Goal: Transaction & Acquisition: Purchase product/service

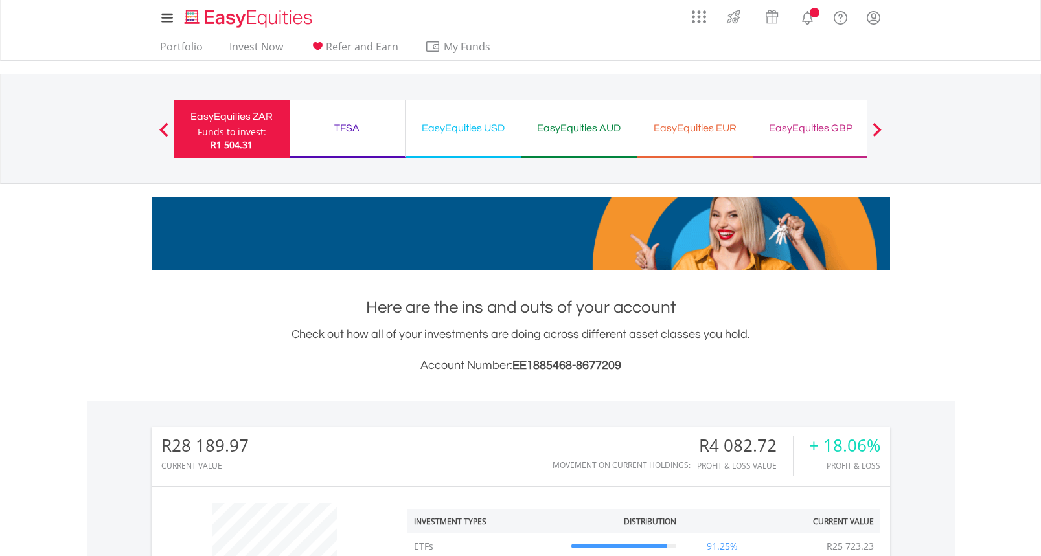
scroll to position [124, 246]
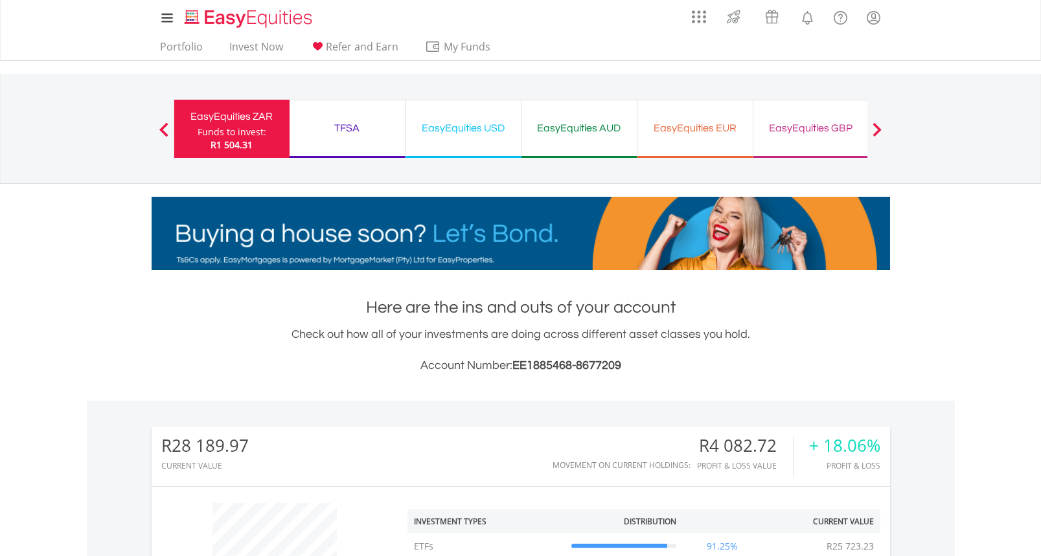
click at [341, 130] on div "TFSA" at bounding box center [347, 128] width 100 height 18
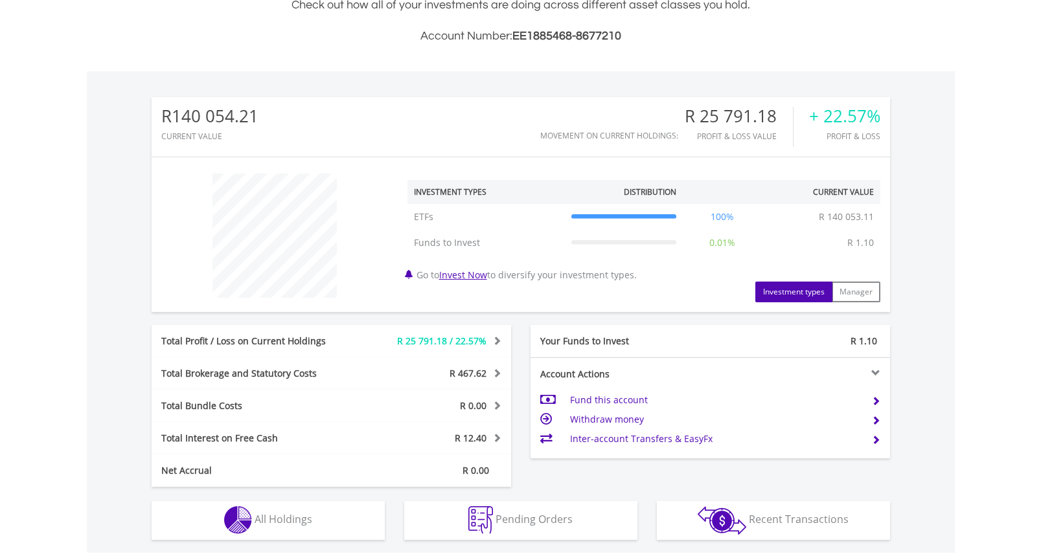
scroll to position [331, 0]
drag, startPoint x: 240, startPoint y: 117, endPoint x: 170, endPoint y: 118, distance: 69.3
click at [170, 118] on div "R140 054.21 CURRENT VALUE Movement on Current Holdings: R 25 791.18 Profit & Lo…" at bounding box center [521, 126] width 738 height 60
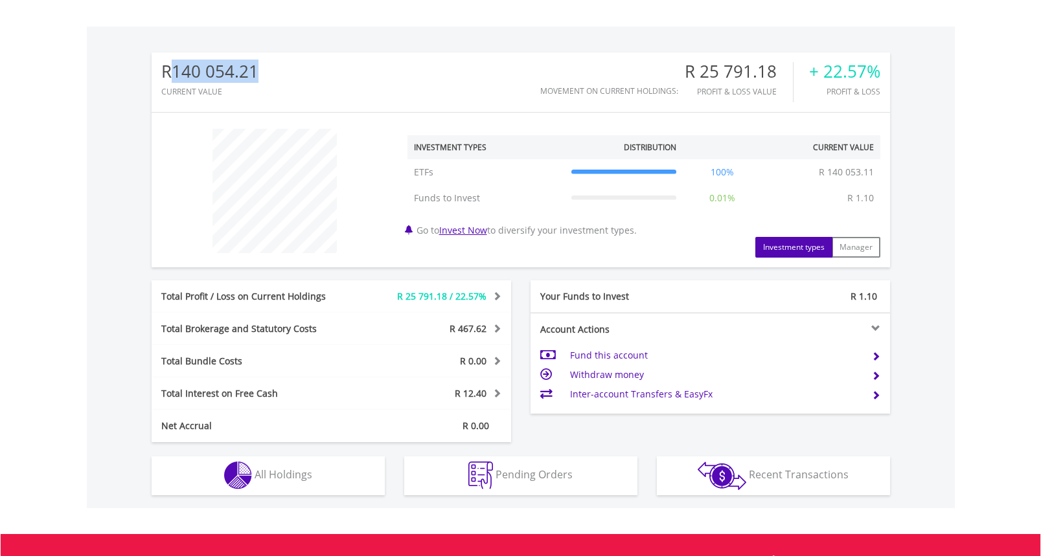
scroll to position [372, 0]
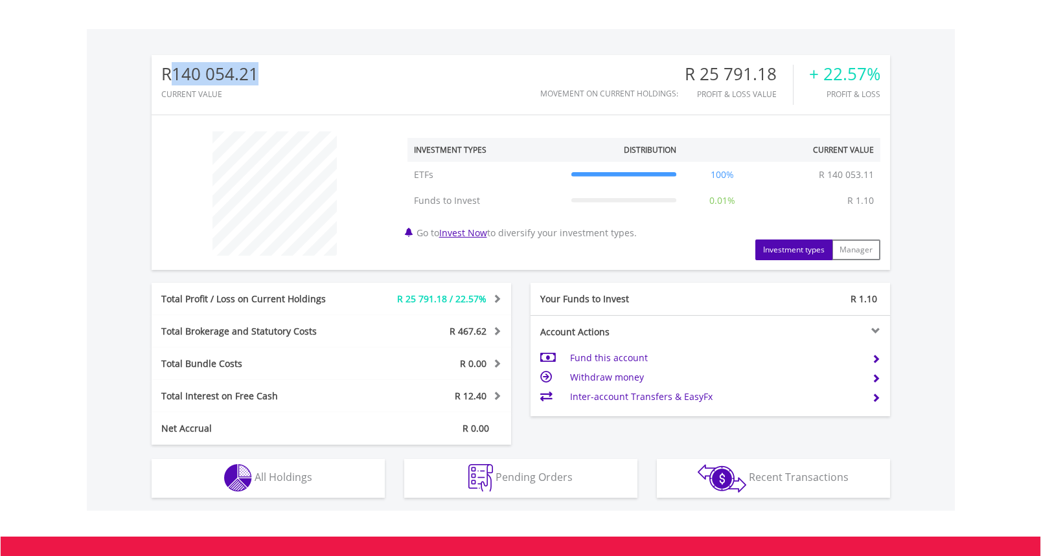
click at [228, 74] on div "R140 054.21" at bounding box center [209, 74] width 97 height 19
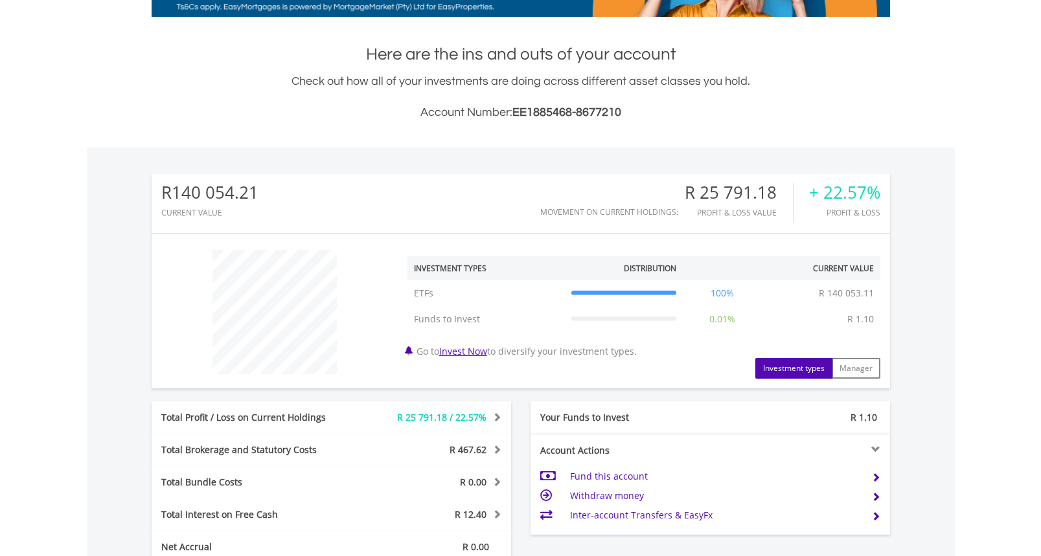
scroll to position [0, 0]
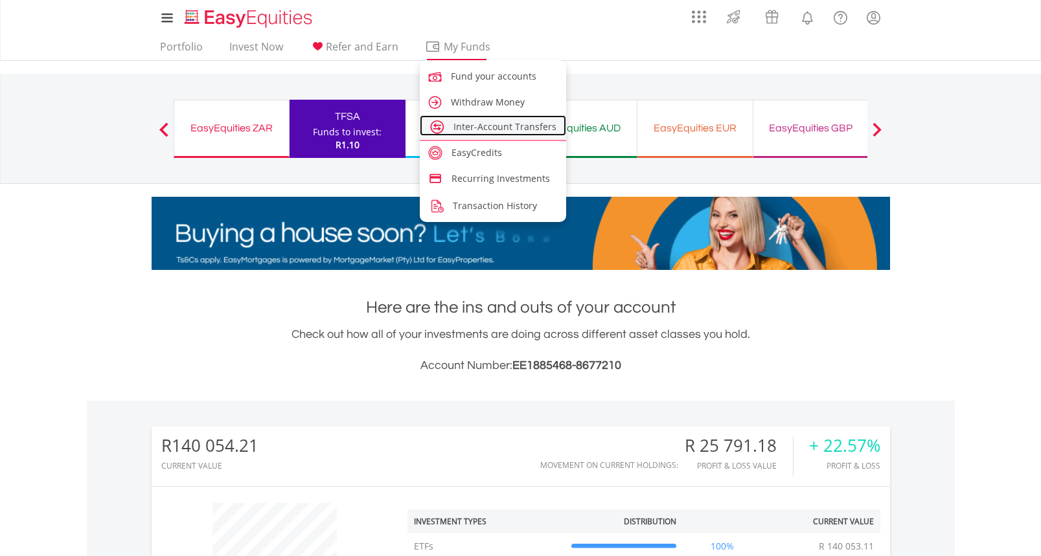
click at [455, 131] on span "Inter-Account Transfers" at bounding box center [504, 126] width 103 height 12
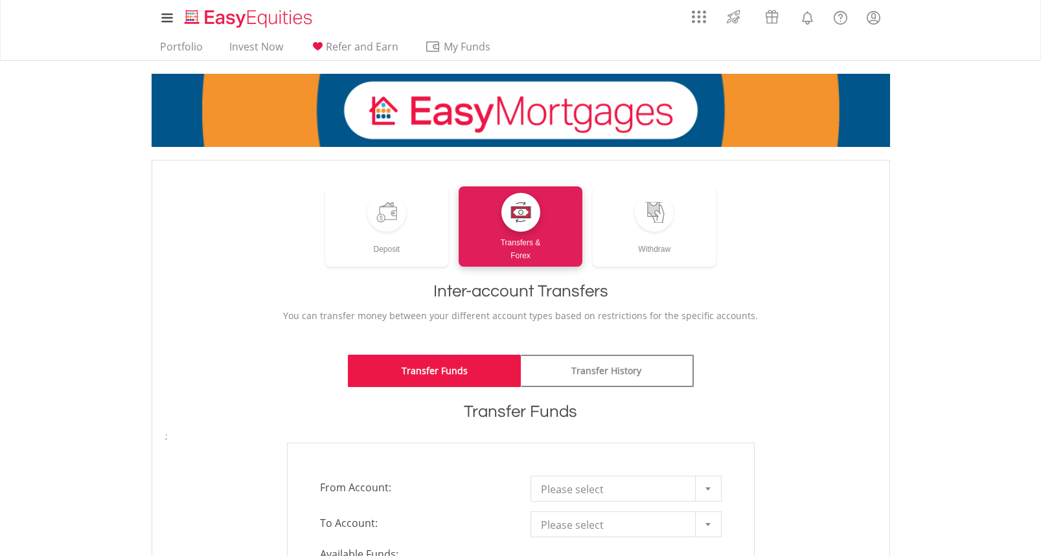
scroll to position [69, 0]
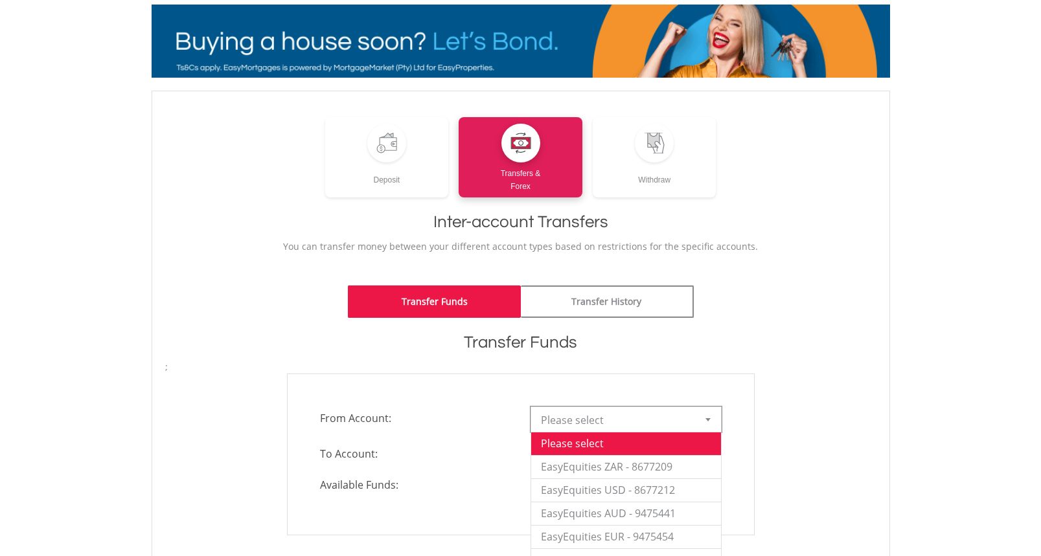
click at [602, 424] on span "Please select" at bounding box center [616, 420] width 151 height 26
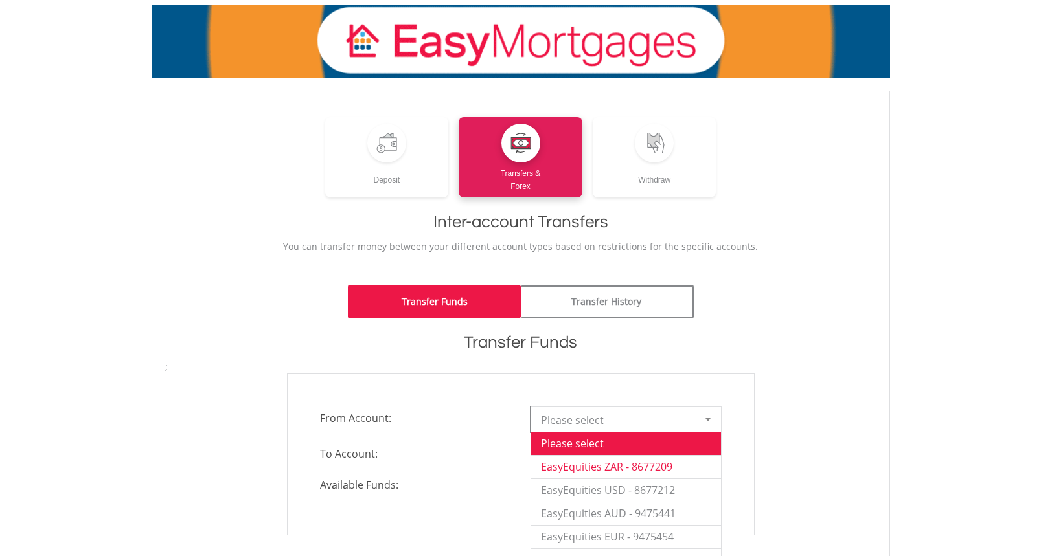
click at [583, 465] on li "EasyEquities ZAR - 8677209" at bounding box center [626, 466] width 190 height 23
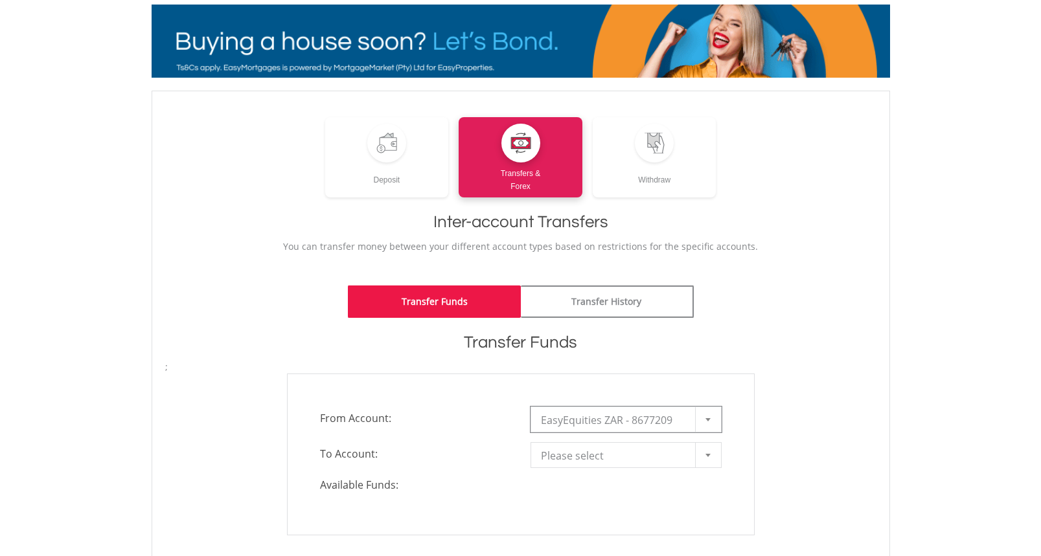
click at [580, 451] on span "Please select" at bounding box center [616, 456] width 151 height 26
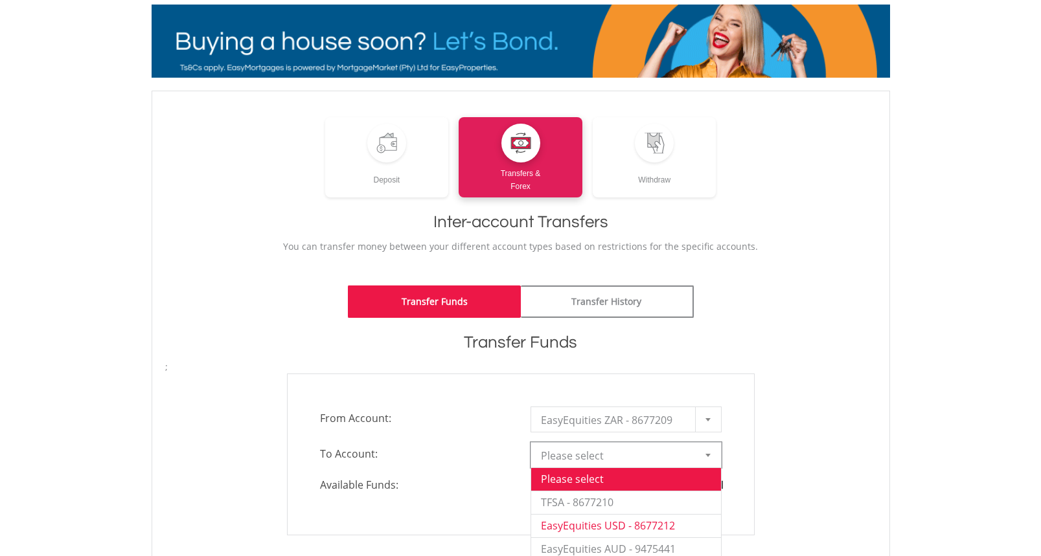
click at [581, 528] on li "EasyEquities USD - 8677212" at bounding box center [626, 525] width 190 height 23
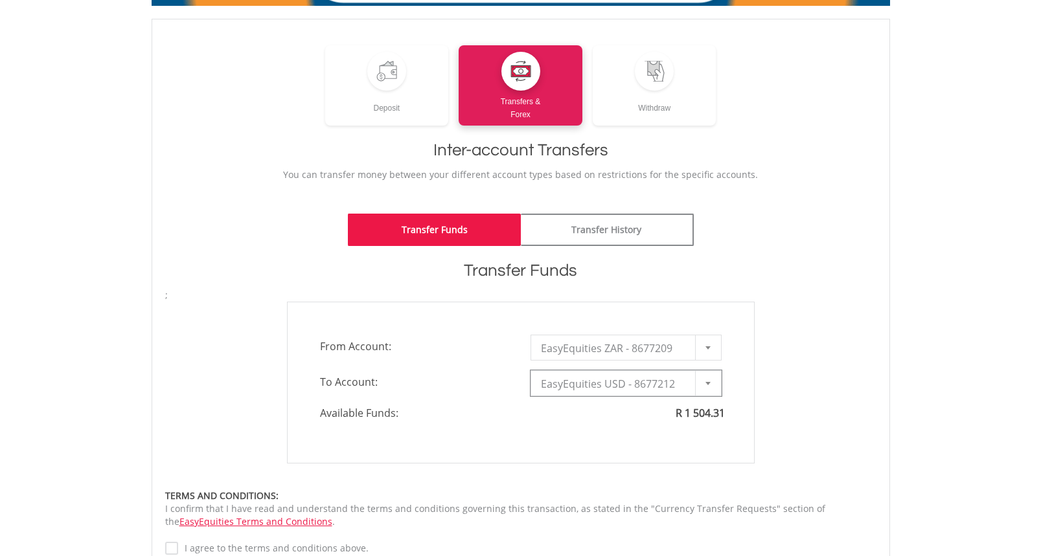
type input "*"
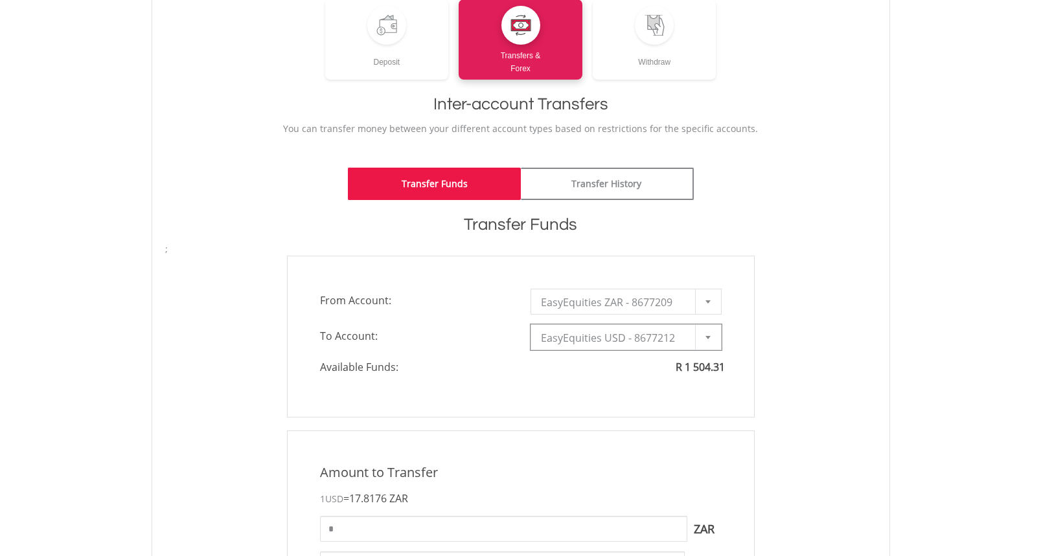
scroll to position [258, 0]
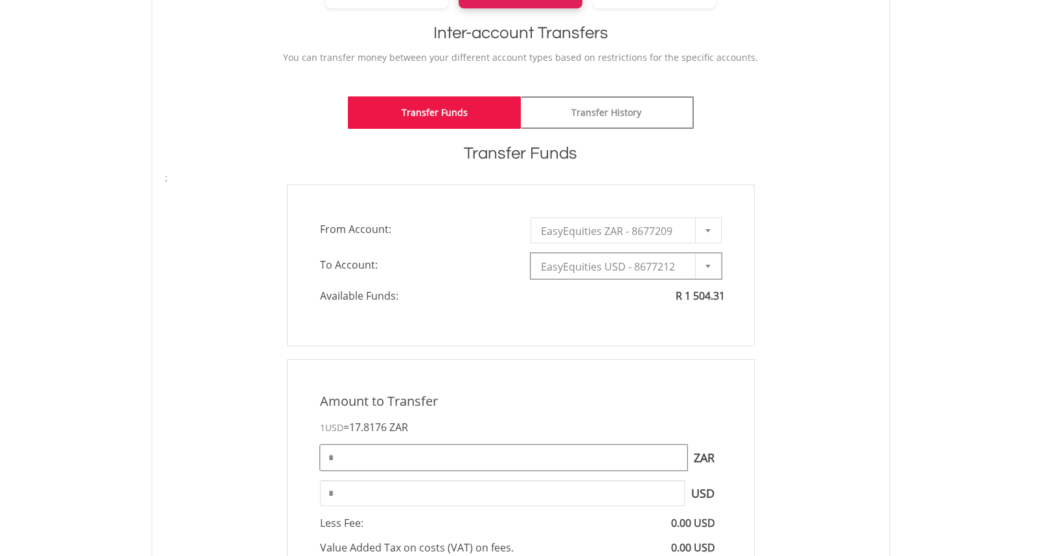
click at [602, 469] on input "*" at bounding box center [503, 458] width 367 height 26
type input "*******"
type input "*****"
click at [369, 495] on input "*****" at bounding box center [502, 493] width 365 height 26
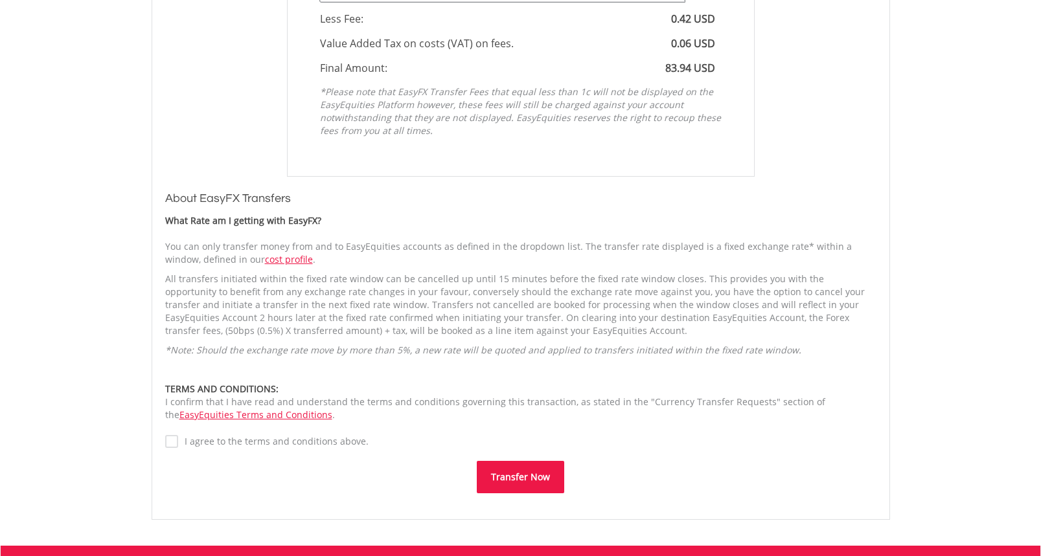
scroll to position [771, 0]
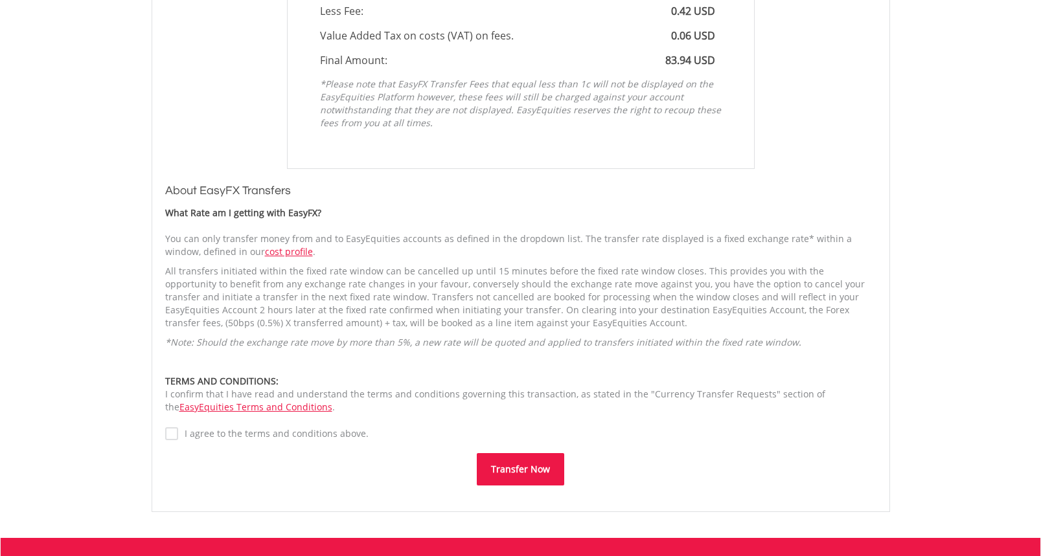
drag, startPoint x: 265, startPoint y: 431, endPoint x: 313, endPoint y: 427, distance: 48.1
click at [265, 431] on label "I agree to the terms and conditions above." at bounding box center [273, 433] width 190 height 13
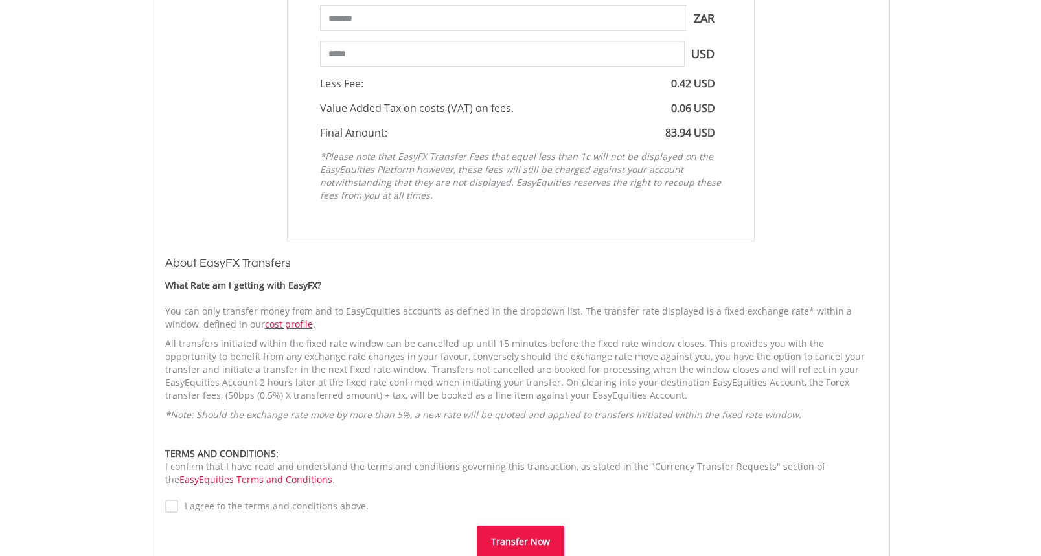
scroll to position [736, 0]
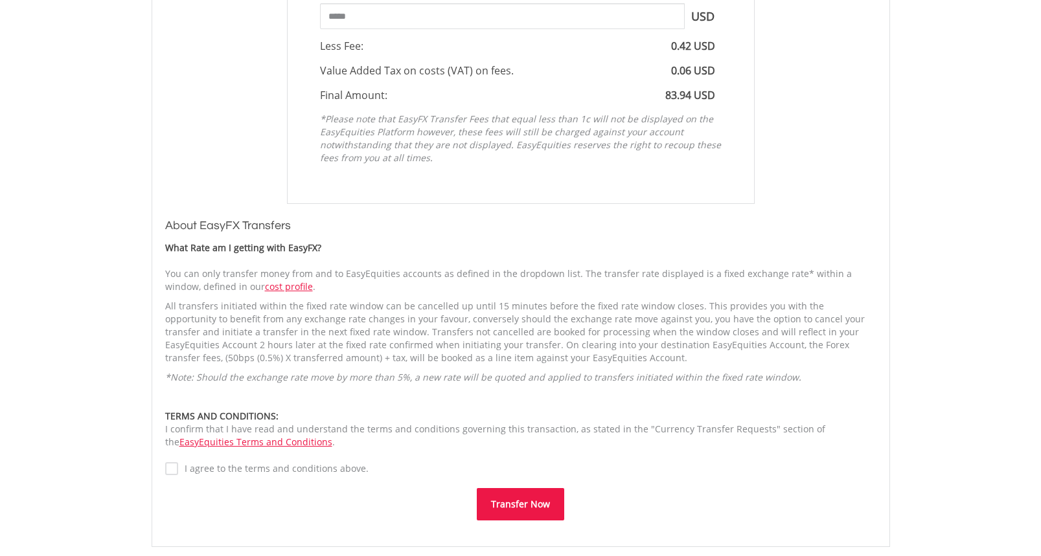
click at [526, 510] on button "Transfer Now" at bounding box center [520, 504] width 87 height 32
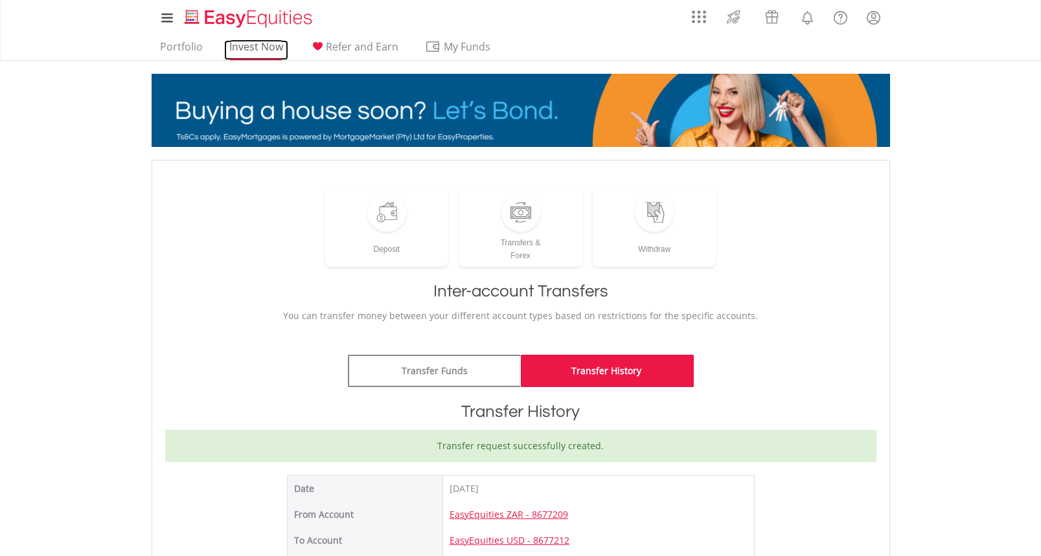
click at [253, 47] on link "Invest Now" at bounding box center [256, 50] width 64 height 20
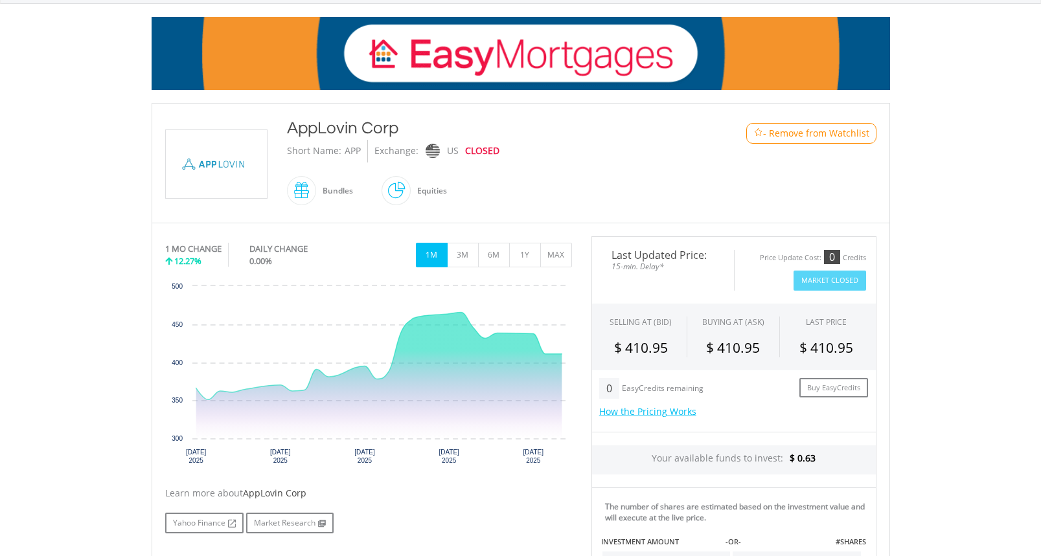
scroll to position [177, 0]
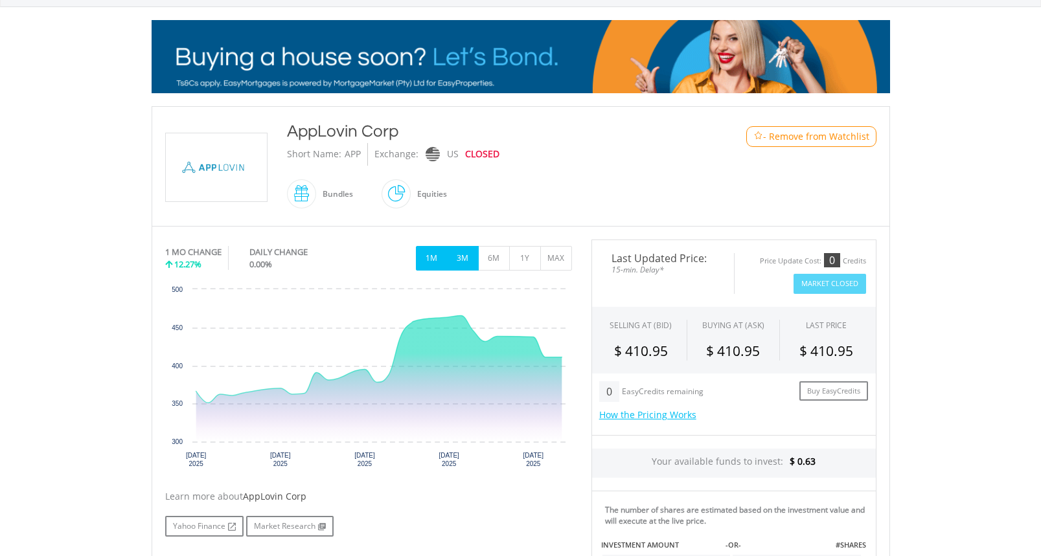
click at [466, 258] on button "3M" at bounding box center [463, 258] width 32 height 25
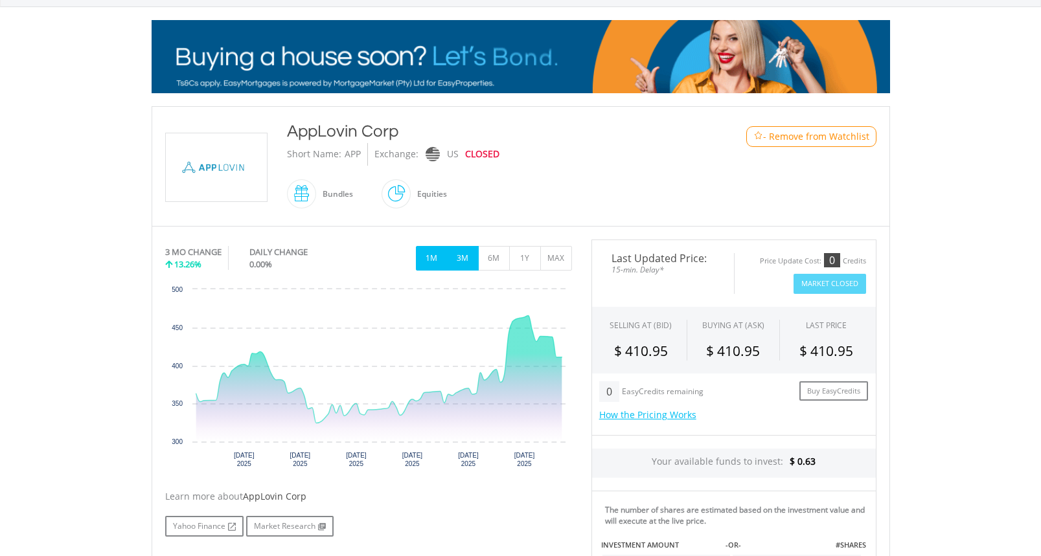
click at [425, 260] on button "1M" at bounding box center [432, 258] width 32 height 25
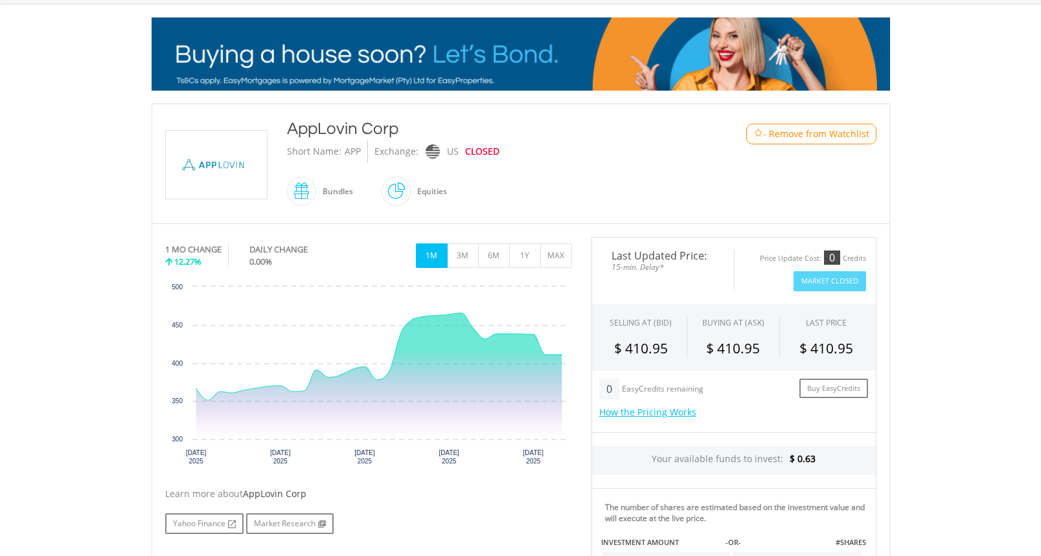
scroll to position [0, 0]
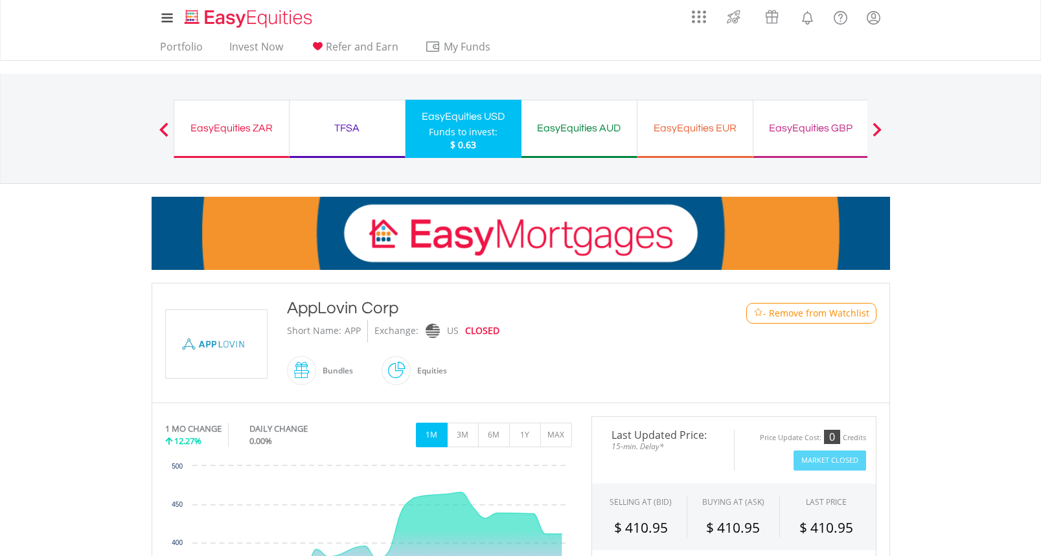
click at [454, 124] on div "EasyEquities USD" at bounding box center [463, 116] width 100 height 18
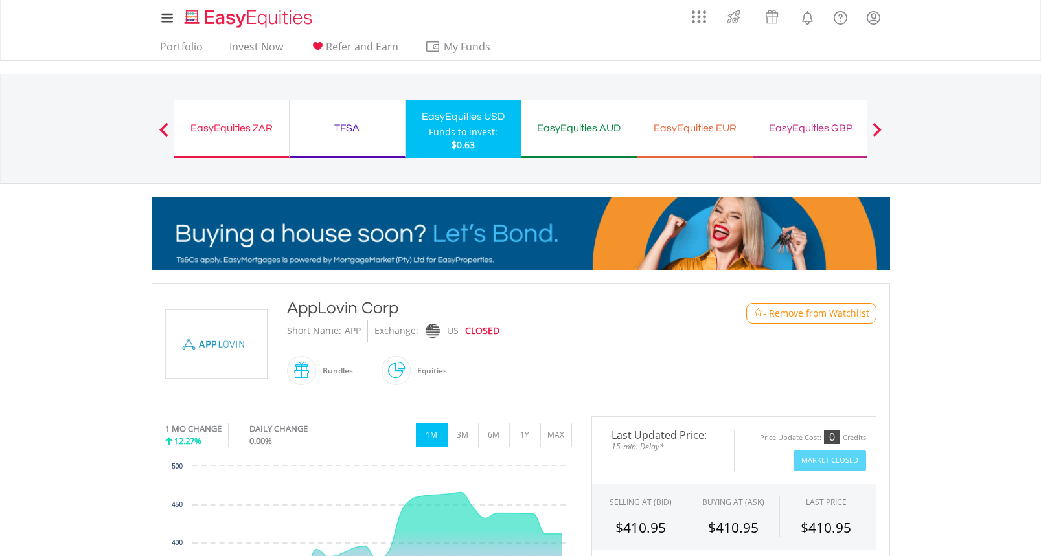
click at [438, 128] on div "Funds to invest:" at bounding box center [463, 132] width 69 height 13
click at [249, 52] on link "Invest Now" at bounding box center [256, 50] width 64 height 20
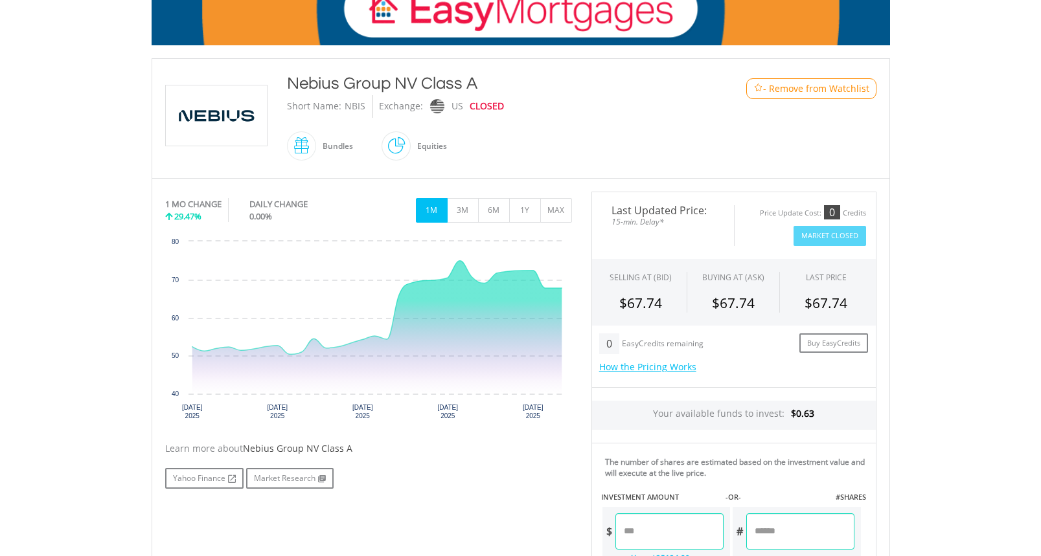
scroll to position [223, 0]
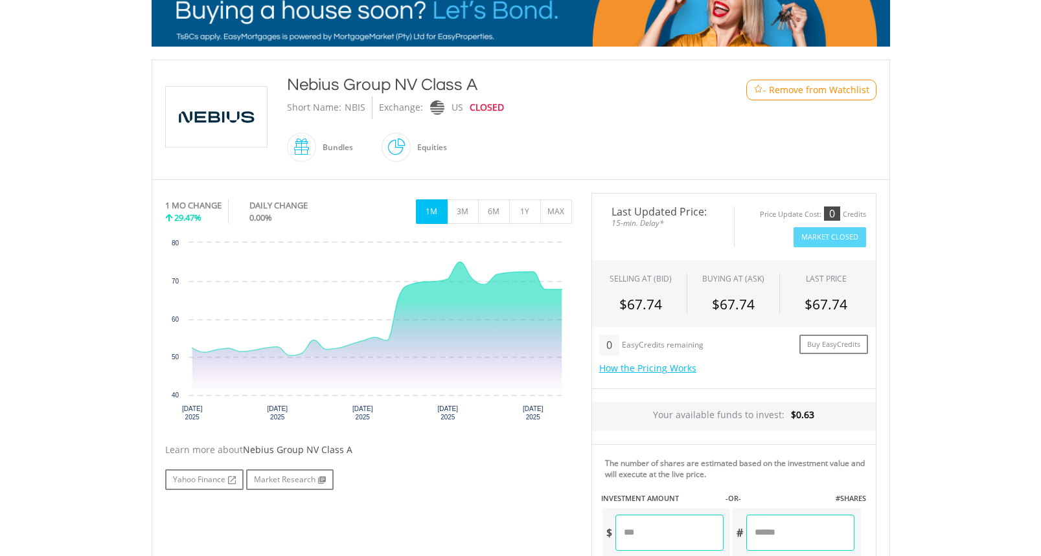
drag, startPoint x: 287, startPoint y: 80, endPoint x: 490, endPoint y: 81, distance: 202.7
click at [490, 81] on div "Nebius Group NV Class A" at bounding box center [490, 84] width 407 height 23
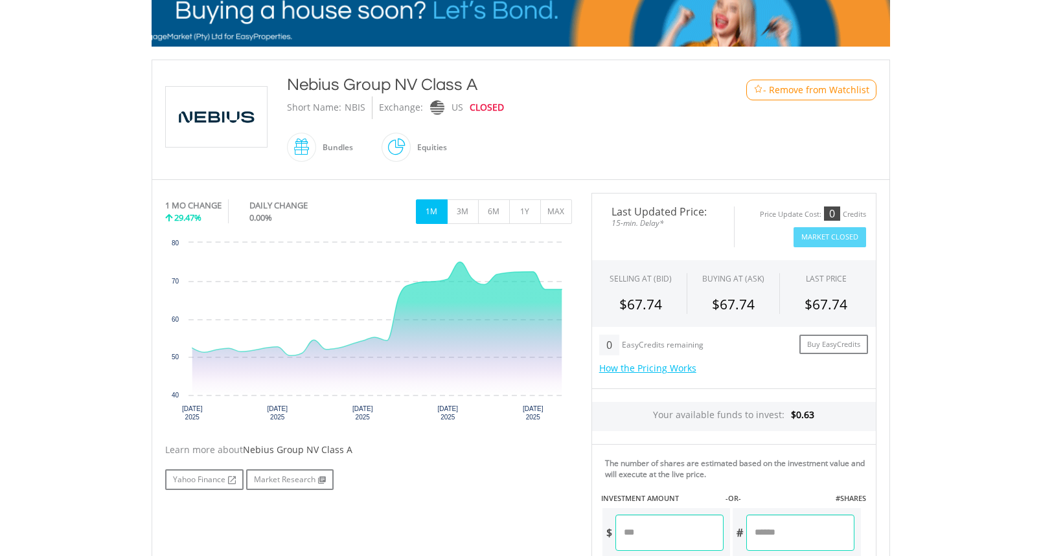
click at [429, 84] on div "Nebius Group NV Class A" at bounding box center [490, 84] width 407 height 23
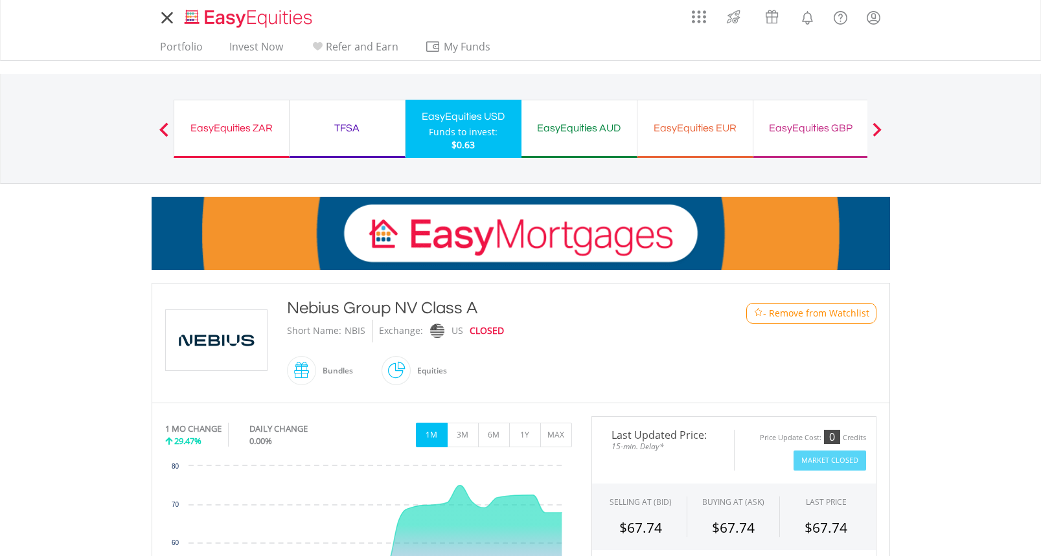
scroll to position [223, 0]
